Goal: Check status: Check status

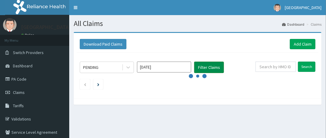
click at [209, 67] on button "Filter Claims" at bounding box center [209, 66] width 30 height 11
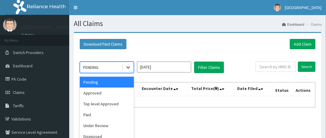
click at [127, 67] on icon at bounding box center [128, 67] width 6 height 6
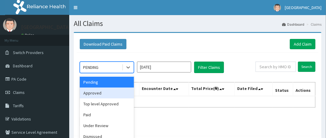
click at [95, 93] on div "Approved" at bounding box center [107, 92] width 54 height 11
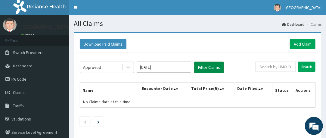
click at [200, 69] on button "Filter Claims" at bounding box center [209, 66] width 30 height 11
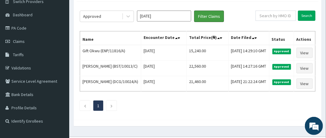
scroll to position [50, 0]
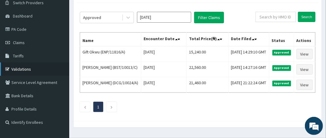
click at [22, 66] on link "Validations" at bounding box center [34, 68] width 69 height 13
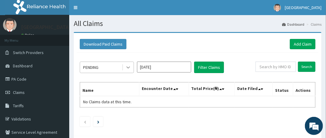
click at [128, 68] on icon at bounding box center [128, 67] width 6 height 6
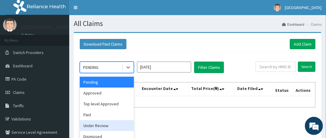
click at [99, 123] on div "Under Review" at bounding box center [107, 125] width 54 height 11
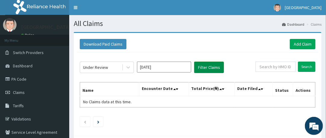
click at [208, 66] on button "Filter Claims" at bounding box center [209, 66] width 30 height 11
click at [210, 68] on button "Filter Claims" at bounding box center [209, 66] width 30 height 11
click at [215, 65] on button "Filter Claims" at bounding box center [209, 66] width 30 height 11
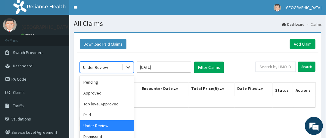
click at [131, 68] on icon at bounding box center [128, 67] width 6 height 6
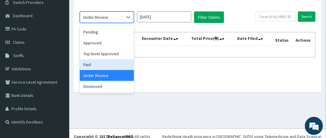
scroll to position [56, 0]
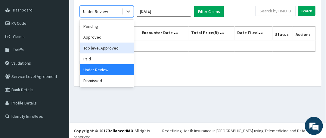
click at [97, 49] on div "Top level Approved" at bounding box center [107, 47] width 54 height 11
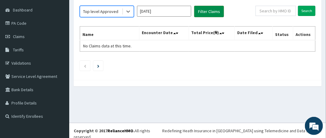
click at [211, 11] on button "Filter Claims" at bounding box center [209, 11] width 30 height 11
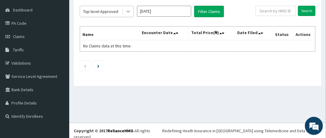
click at [127, 7] on div at bounding box center [128, 11] width 11 height 11
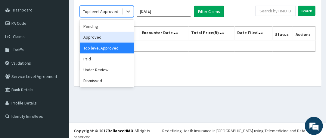
click at [96, 33] on div "Approved" at bounding box center [107, 37] width 54 height 11
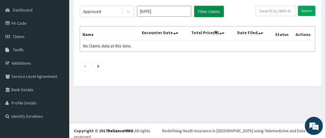
click at [203, 14] on button "Filter Claims" at bounding box center [209, 11] width 30 height 11
